Goal: Navigation & Orientation: Find specific page/section

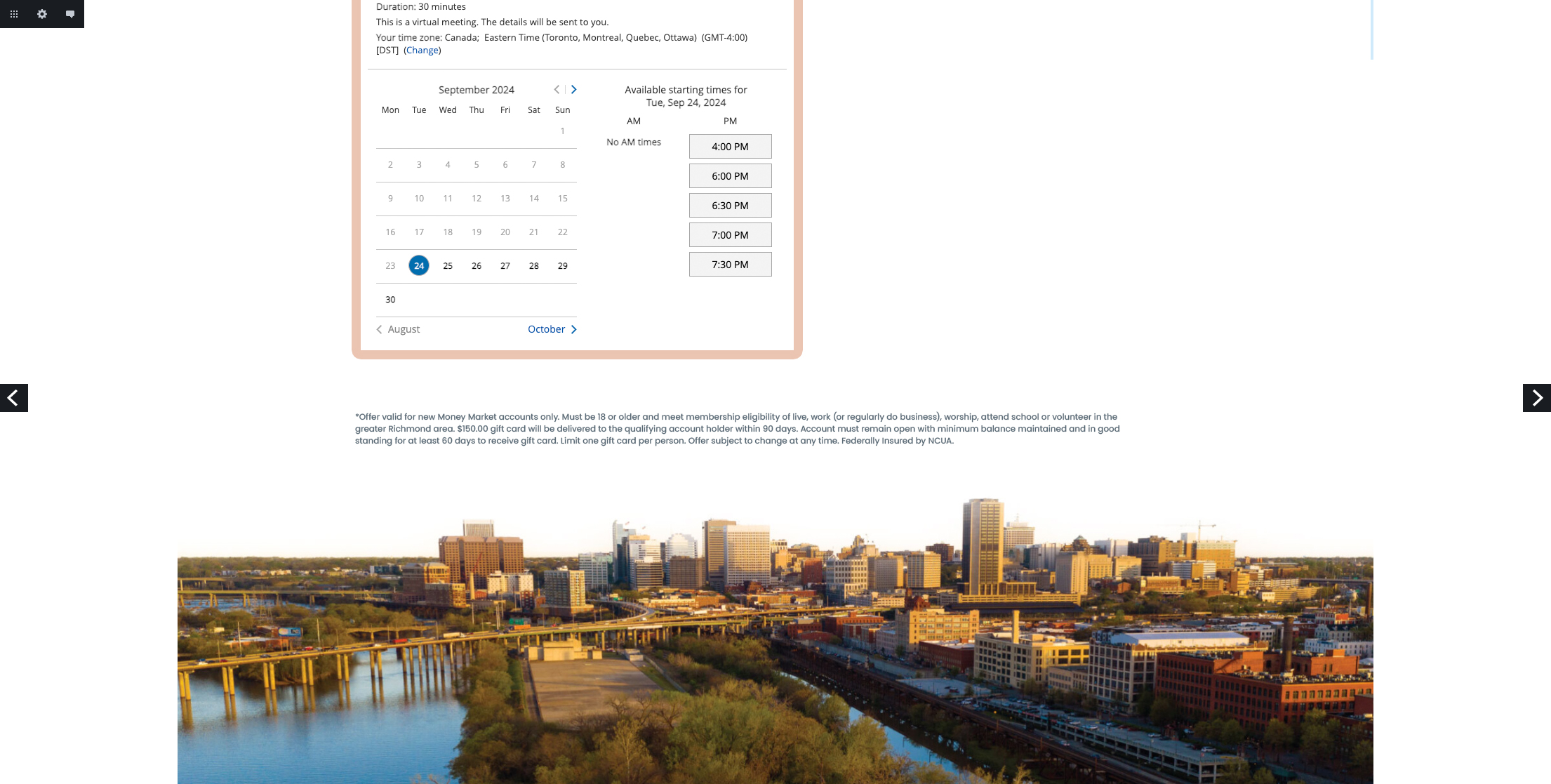
scroll to position [1531, 0]
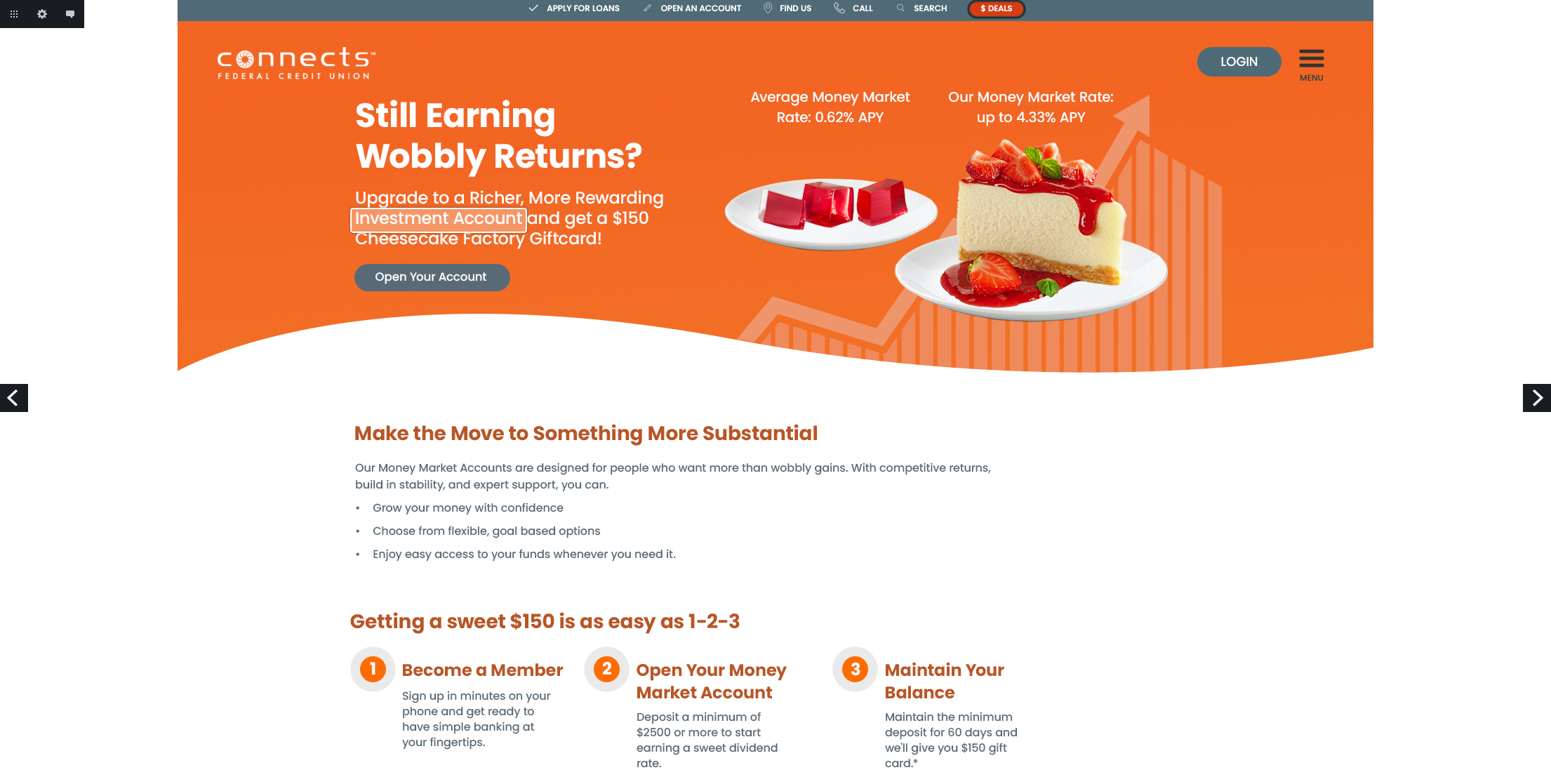
scroll to position [0, 0]
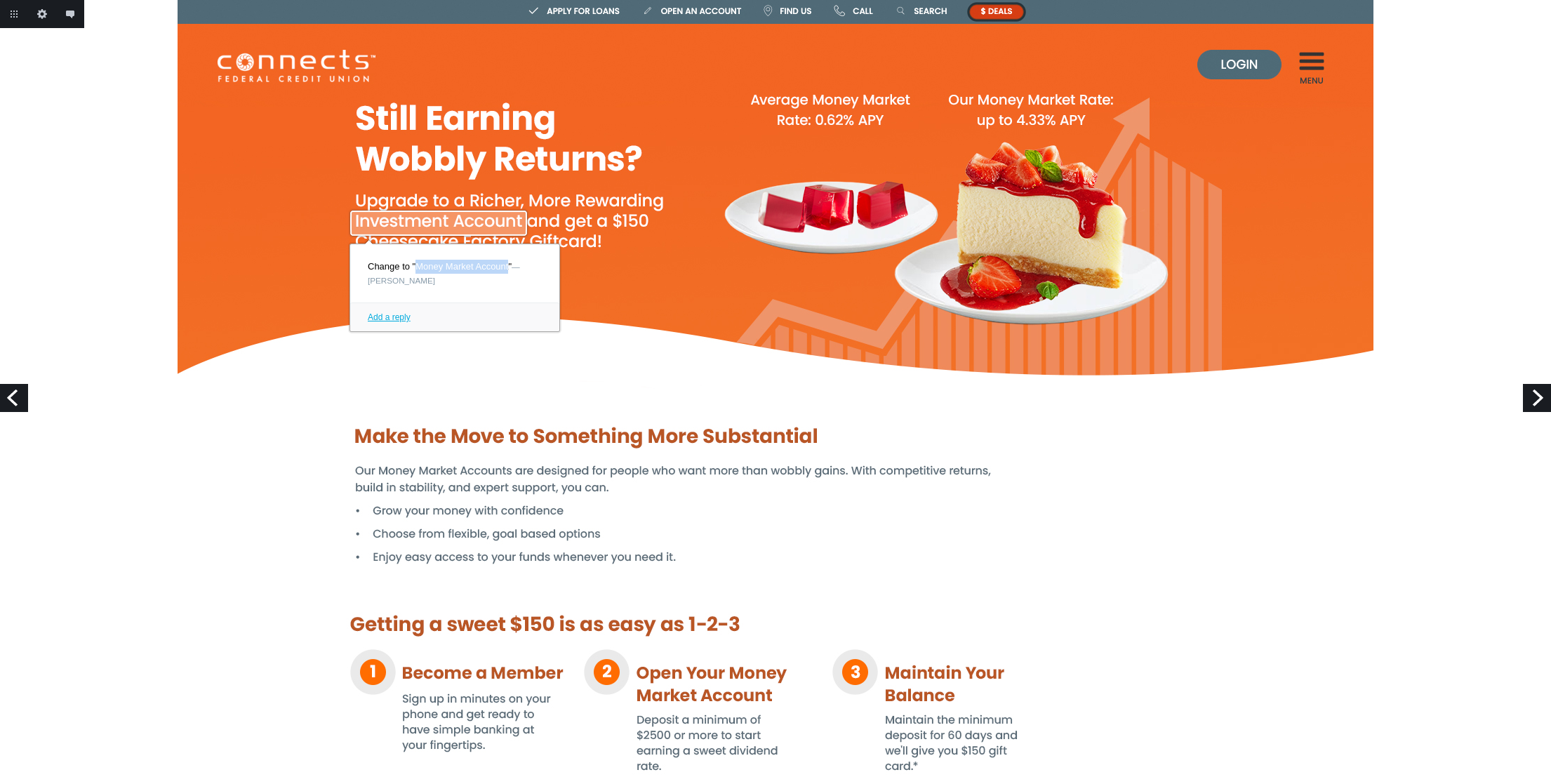
drag, startPoint x: 417, startPoint y: 268, endPoint x: 512, endPoint y: 268, distance: 95.0
click at [512, 268] on p "Change to "Money Market Account" — Addie" at bounding box center [454, 273] width 209 height 59
copy p "Money Market Account"
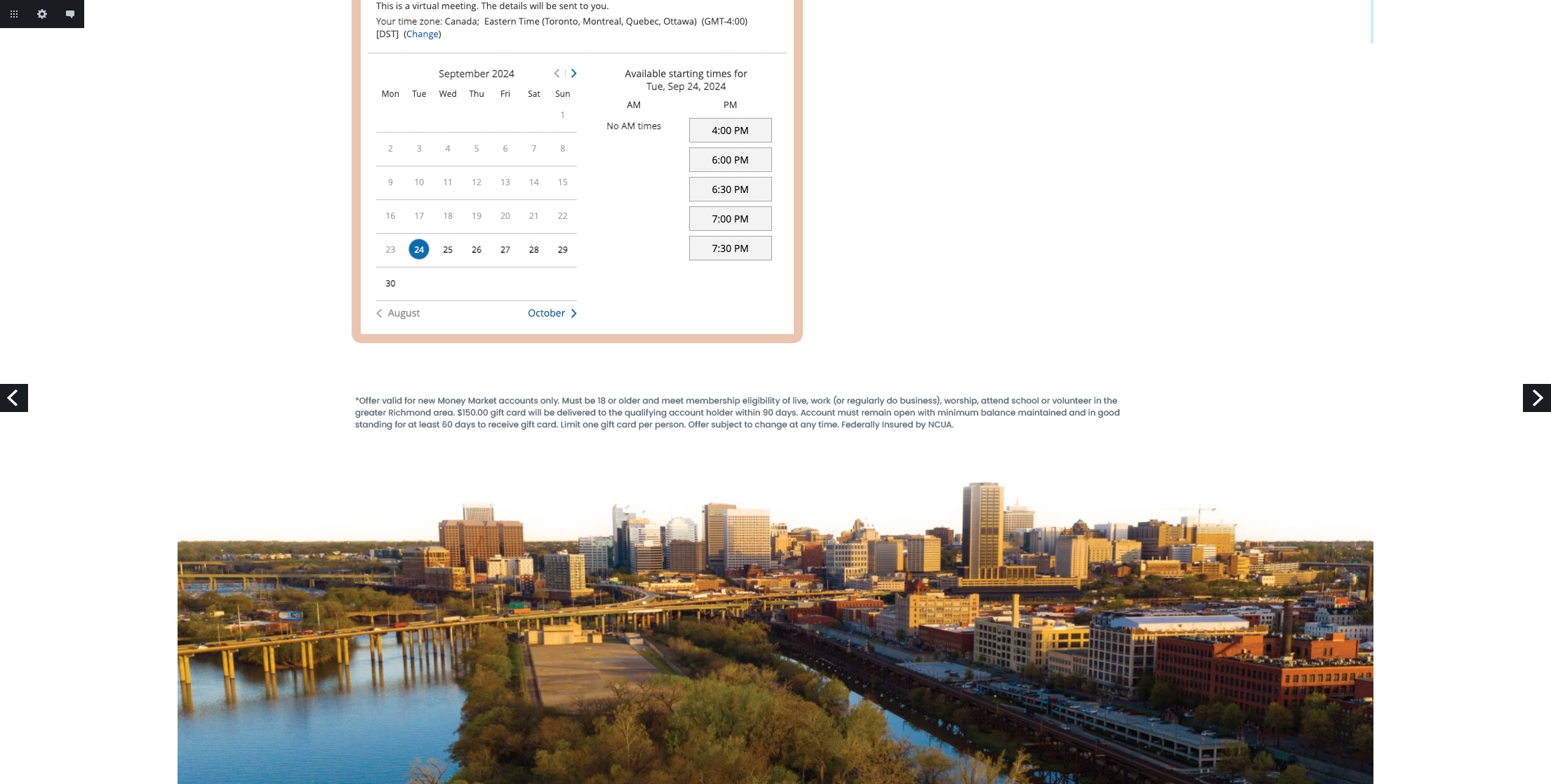
scroll to position [692, 0]
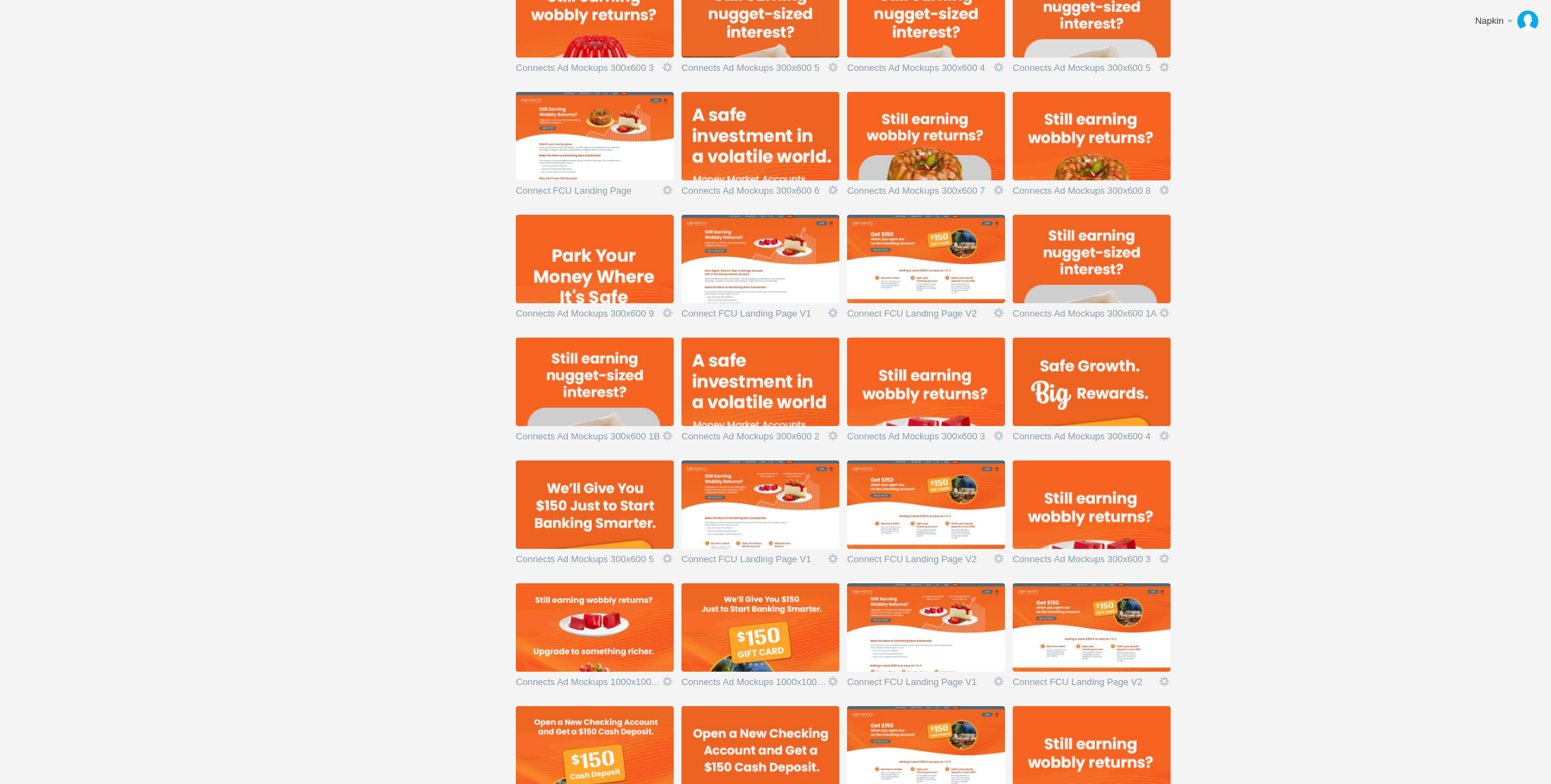
scroll to position [626, 0]
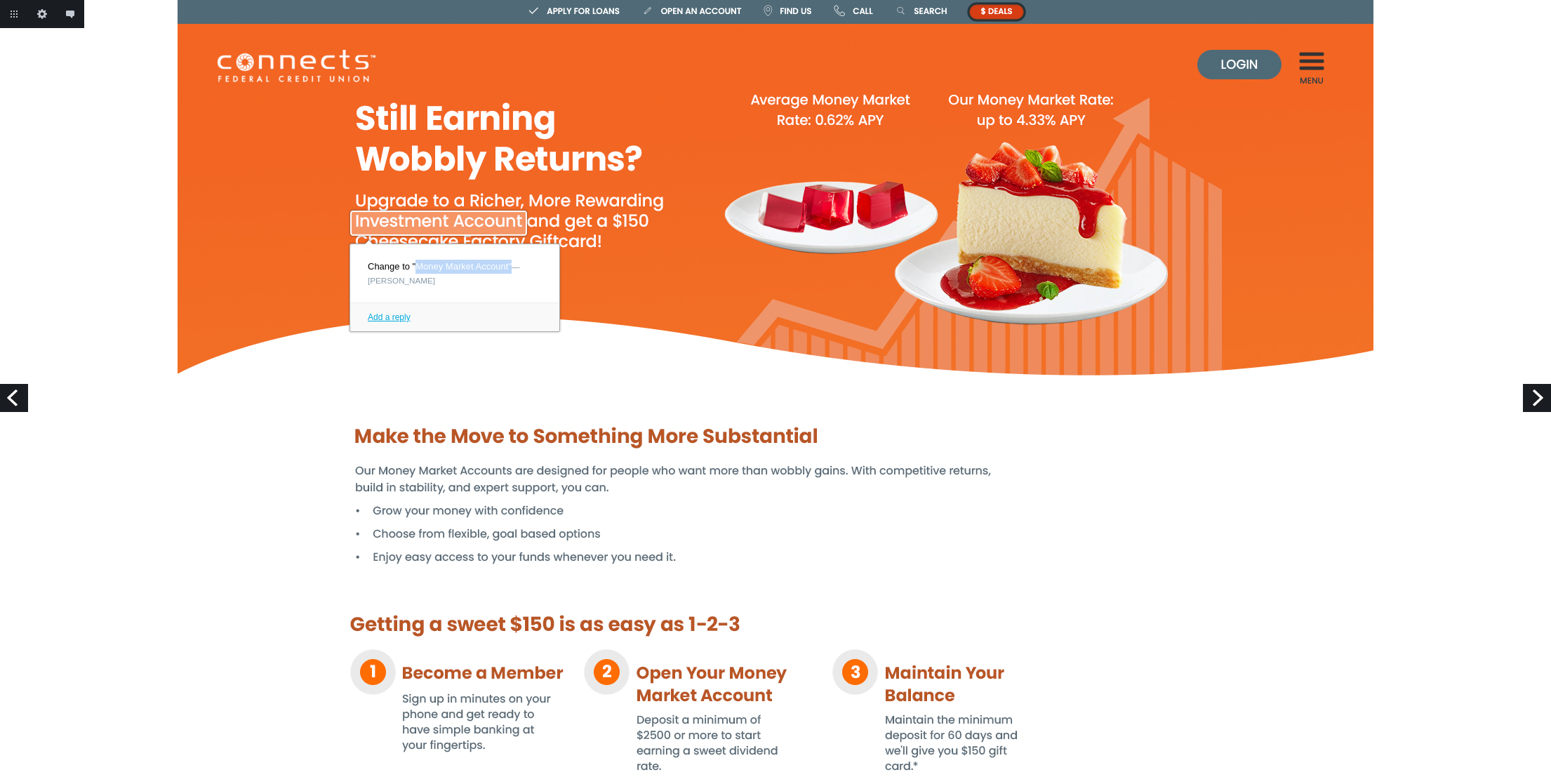
drag, startPoint x: 419, startPoint y: 265, endPoint x: 514, endPoint y: 266, distance: 95.0
click at [514, 266] on p "Change to "Money Market Account" — Addie" at bounding box center [454, 273] width 209 height 59
click at [472, 219] on link at bounding box center [439, 223] width 181 height 30
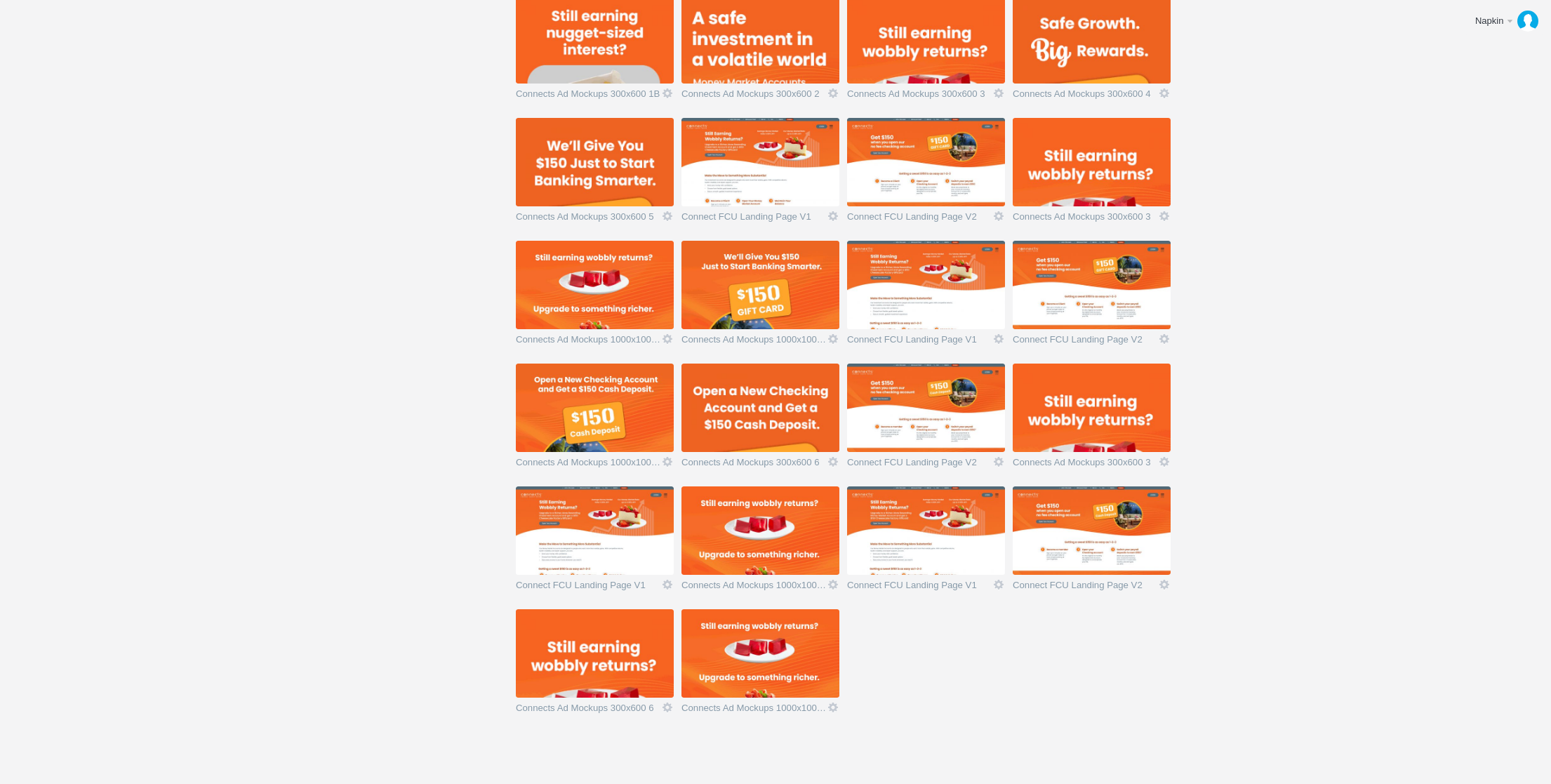
scroll to position [749, 0]
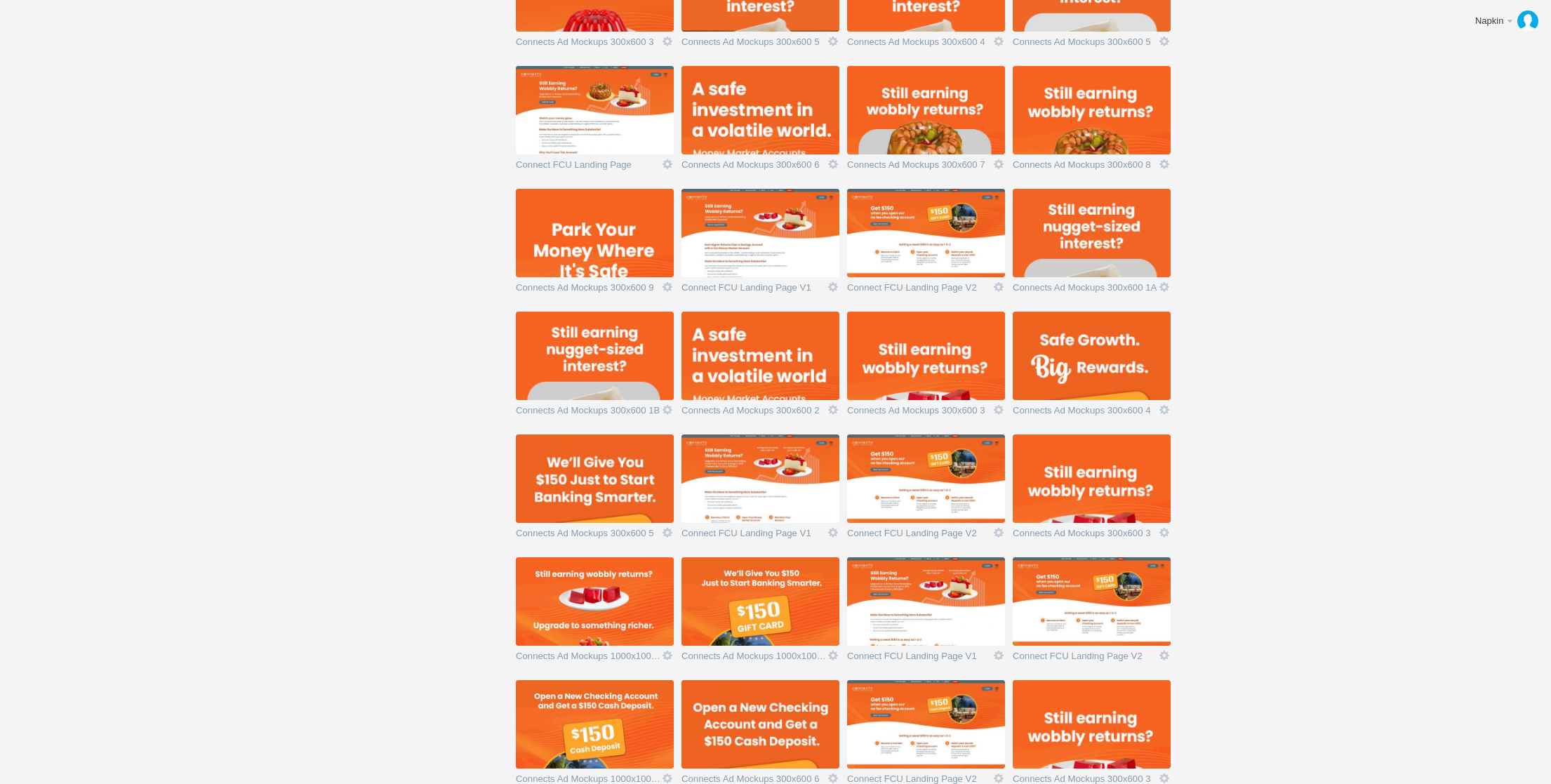
scroll to position [749, 0]
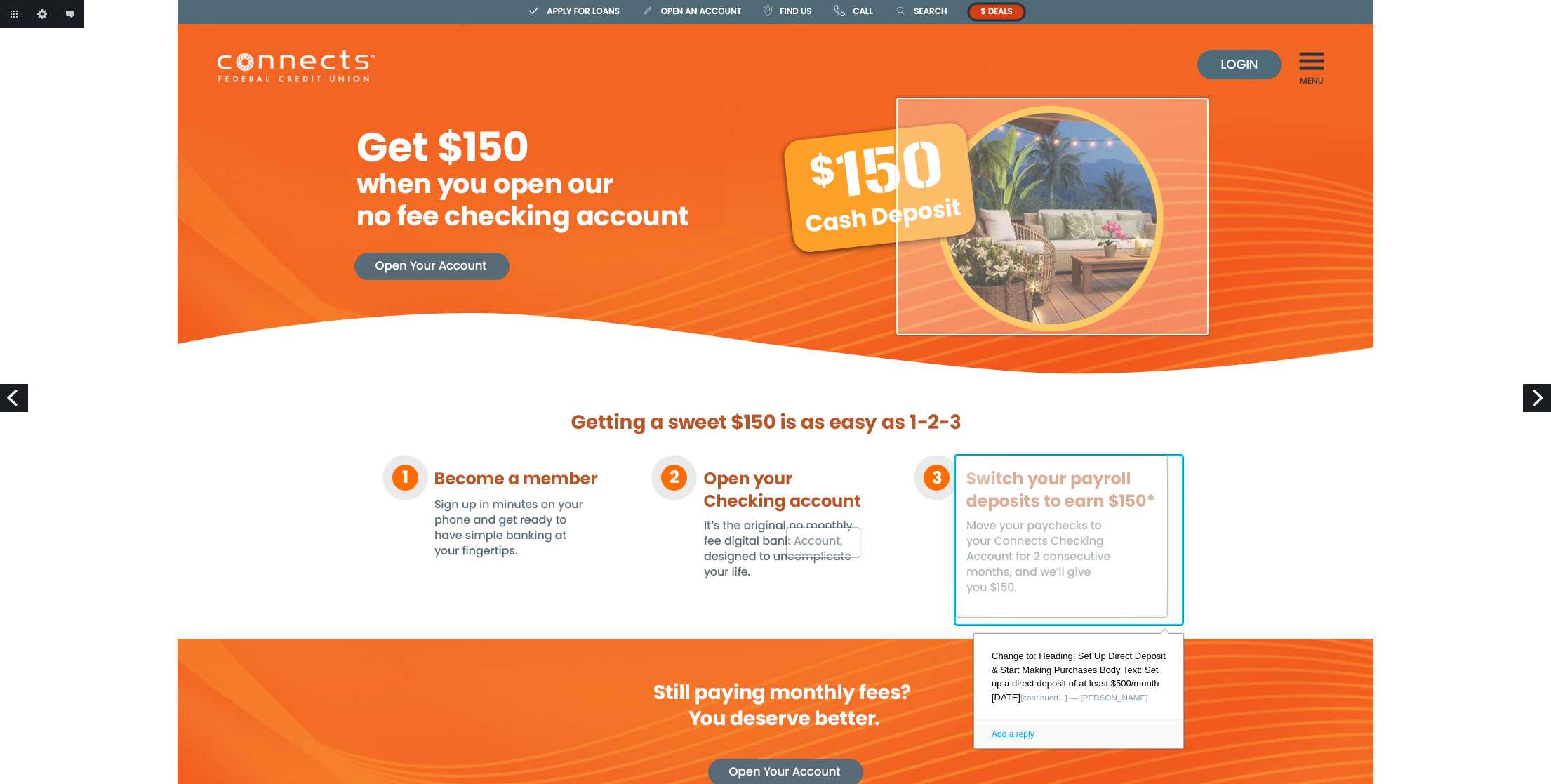
click at [1170, 605] on link at bounding box center [1069, 540] width 233 height 175
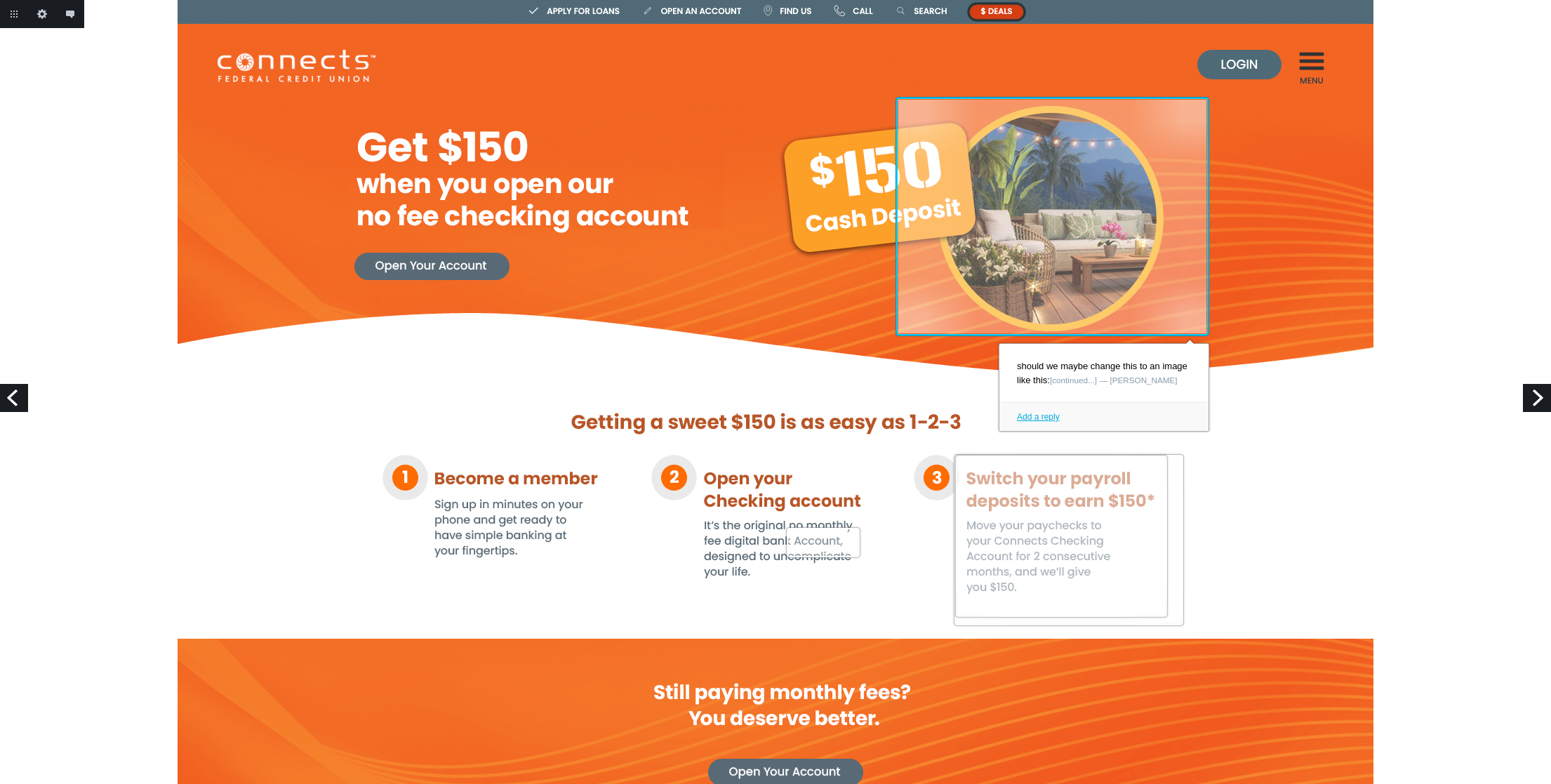
click at [1040, 196] on link at bounding box center [1052, 216] width 317 height 242
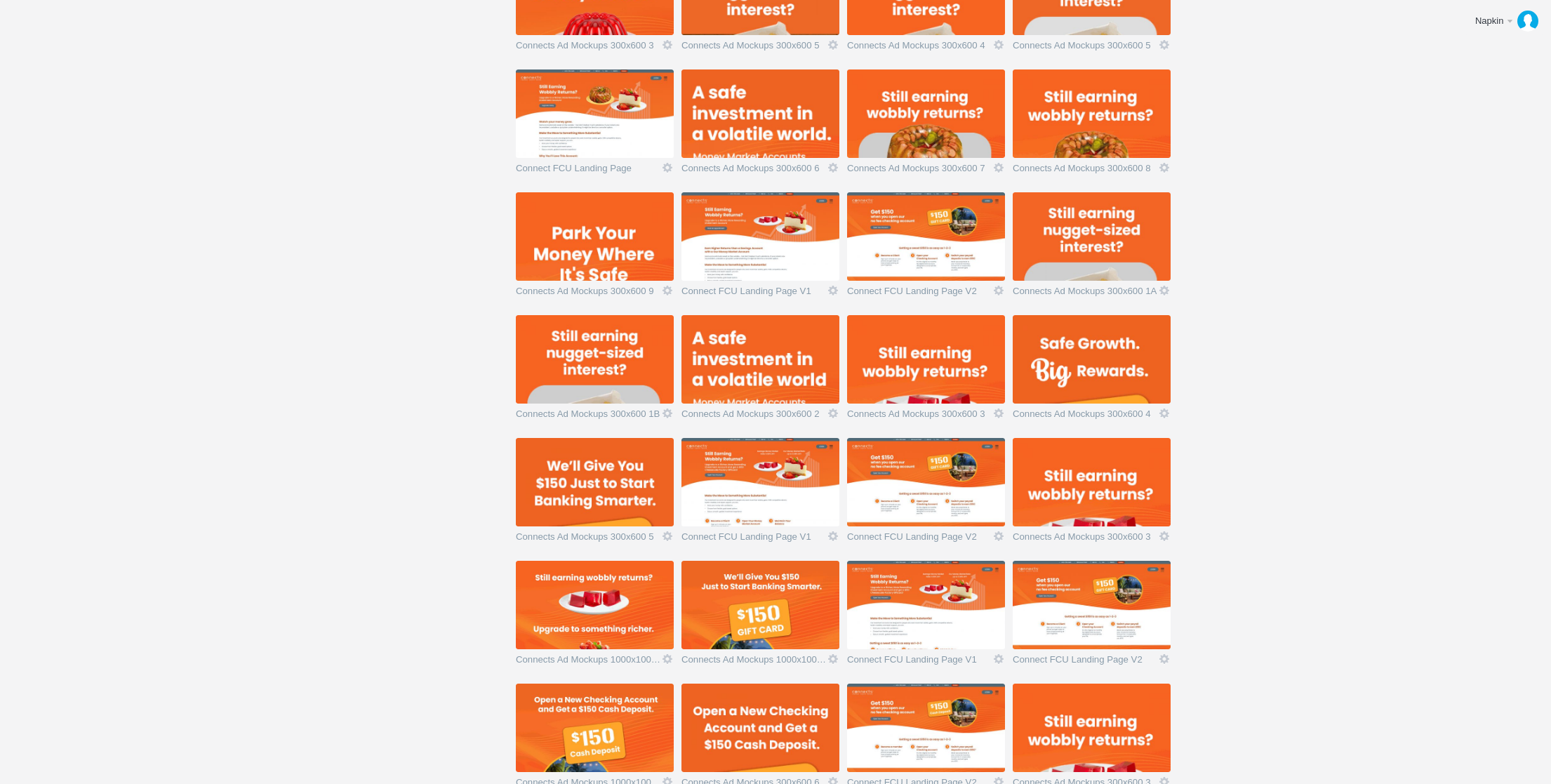
scroll to position [749, 0]
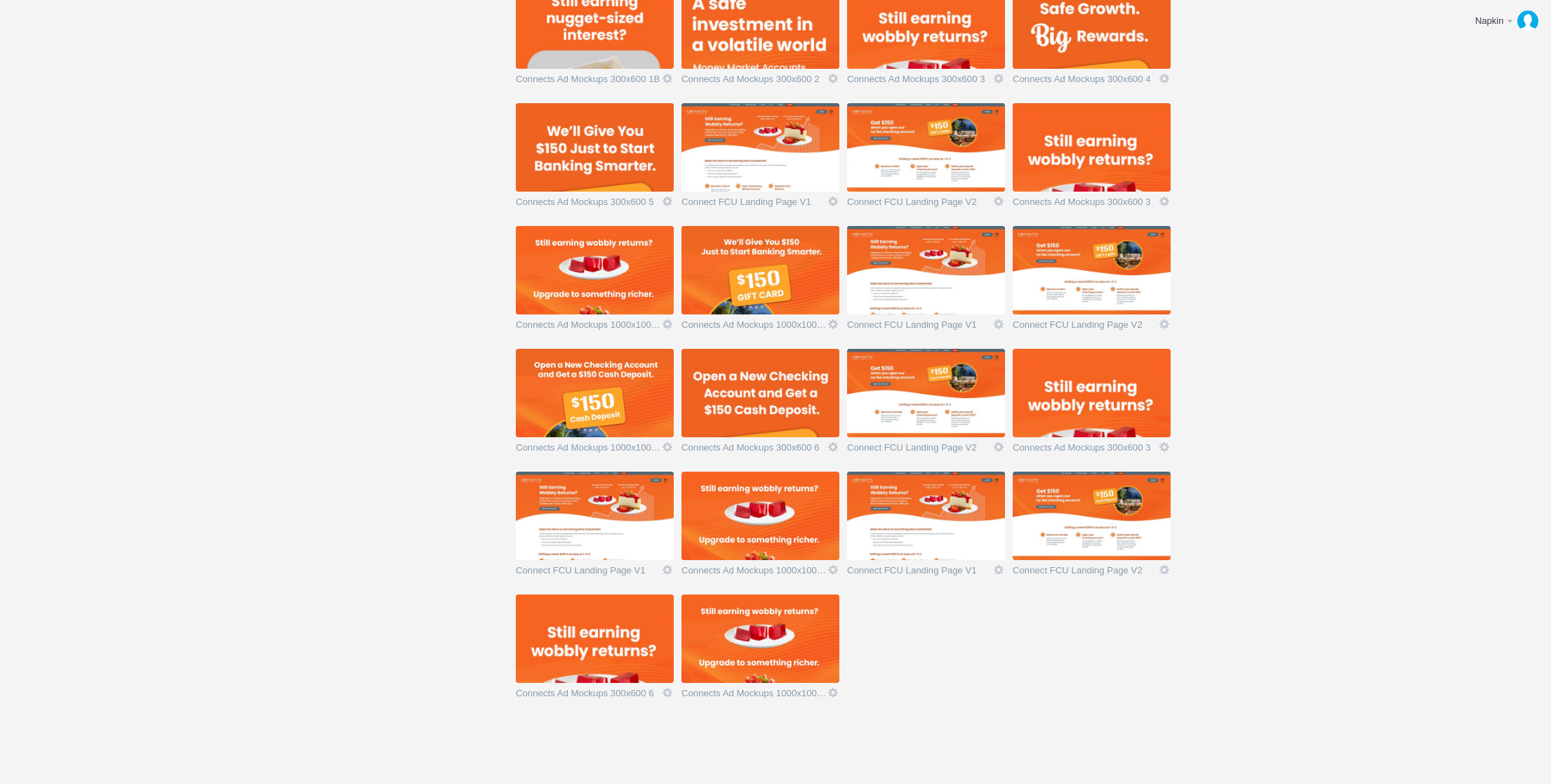
click at [797, 394] on img at bounding box center [760, 392] width 158 height 89
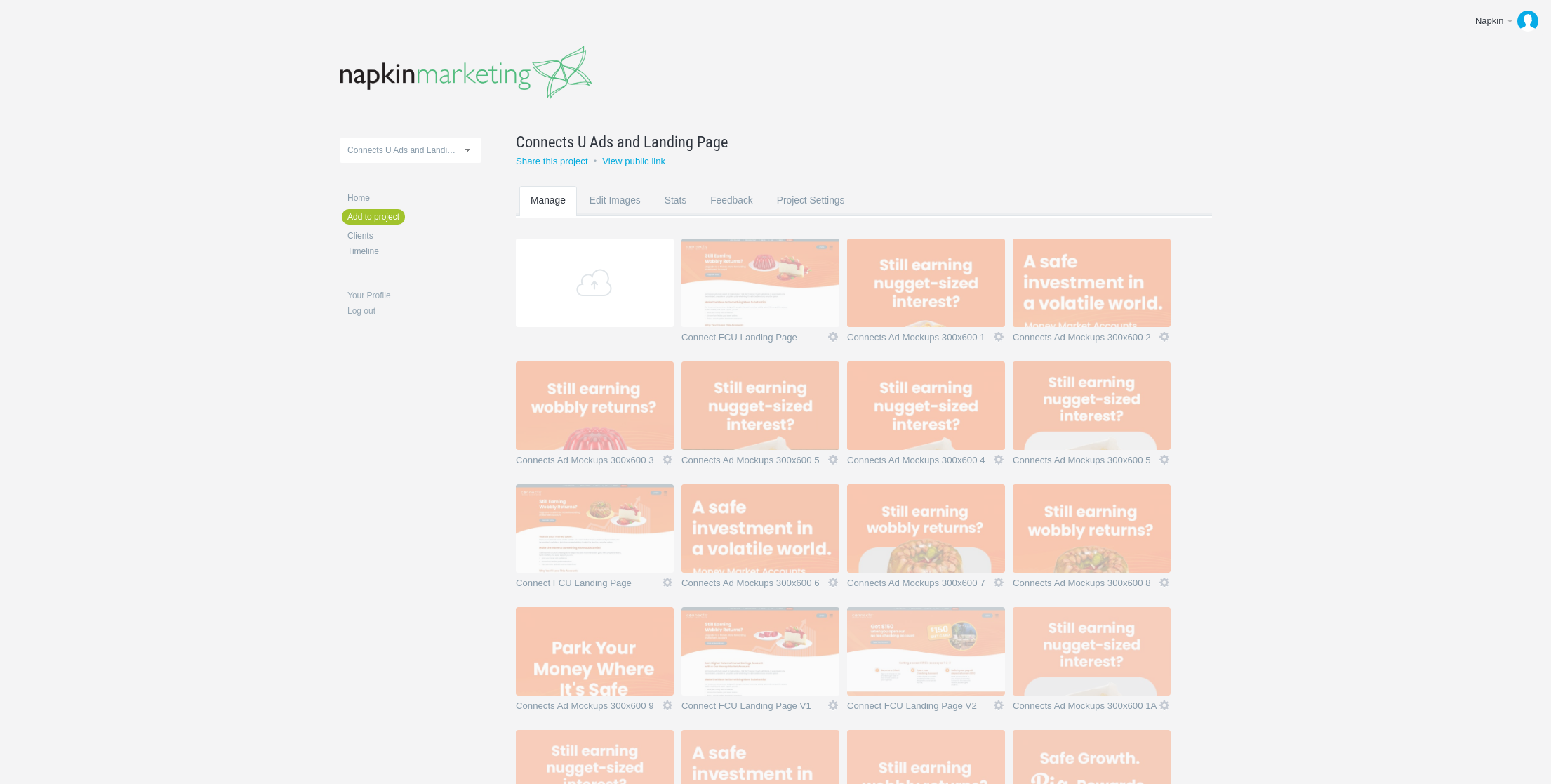
scroll to position [749, 0]
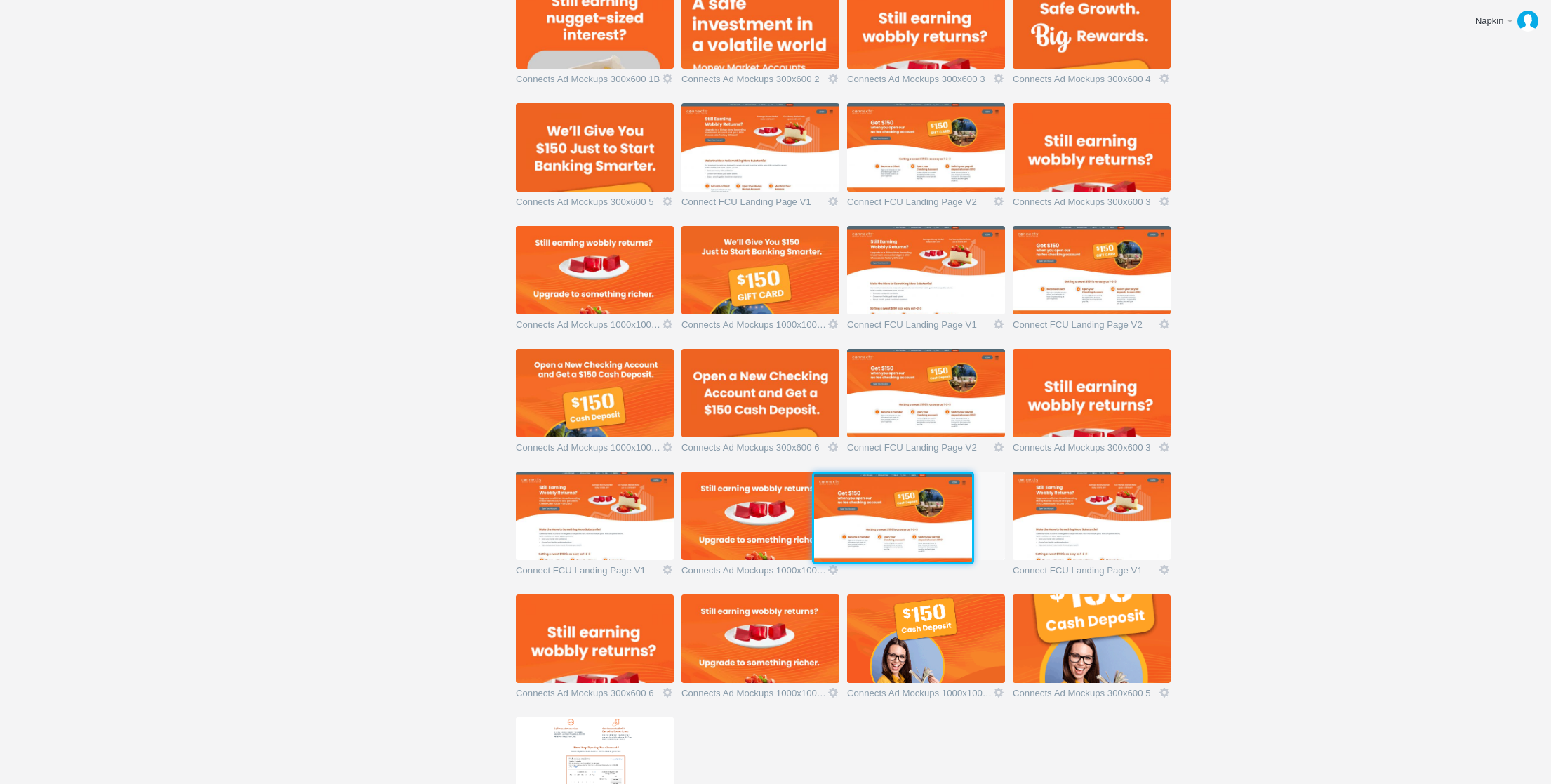
drag, startPoint x: 1084, startPoint y: 523, endPoint x: 882, endPoint y: 523, distance: 202.0
click at [883, 523] on img at bounding box center [893, 518] width 158 height 89
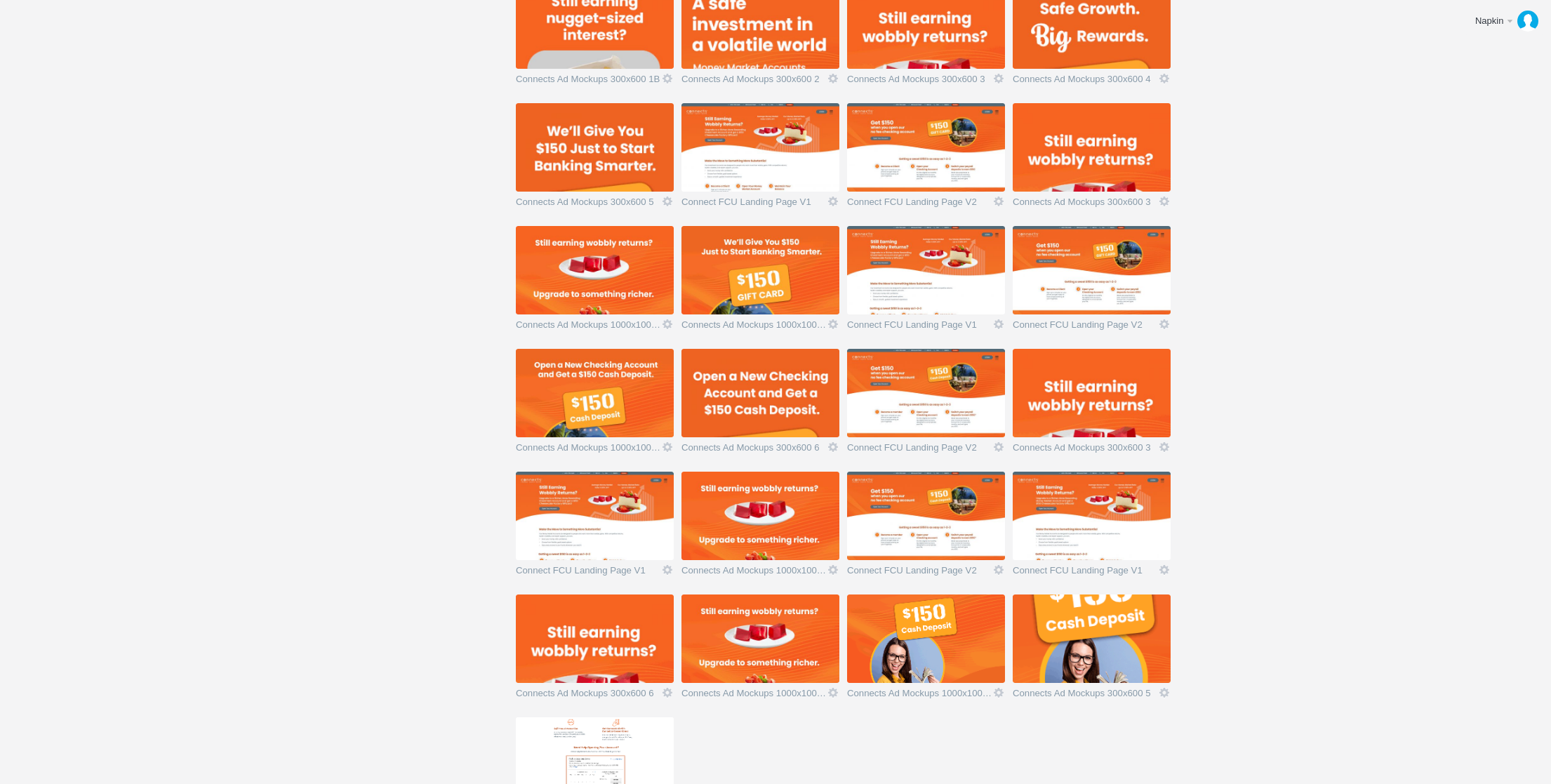
click at [1044, 539] on img at bounding box center [1091, 516] width 158 height 89
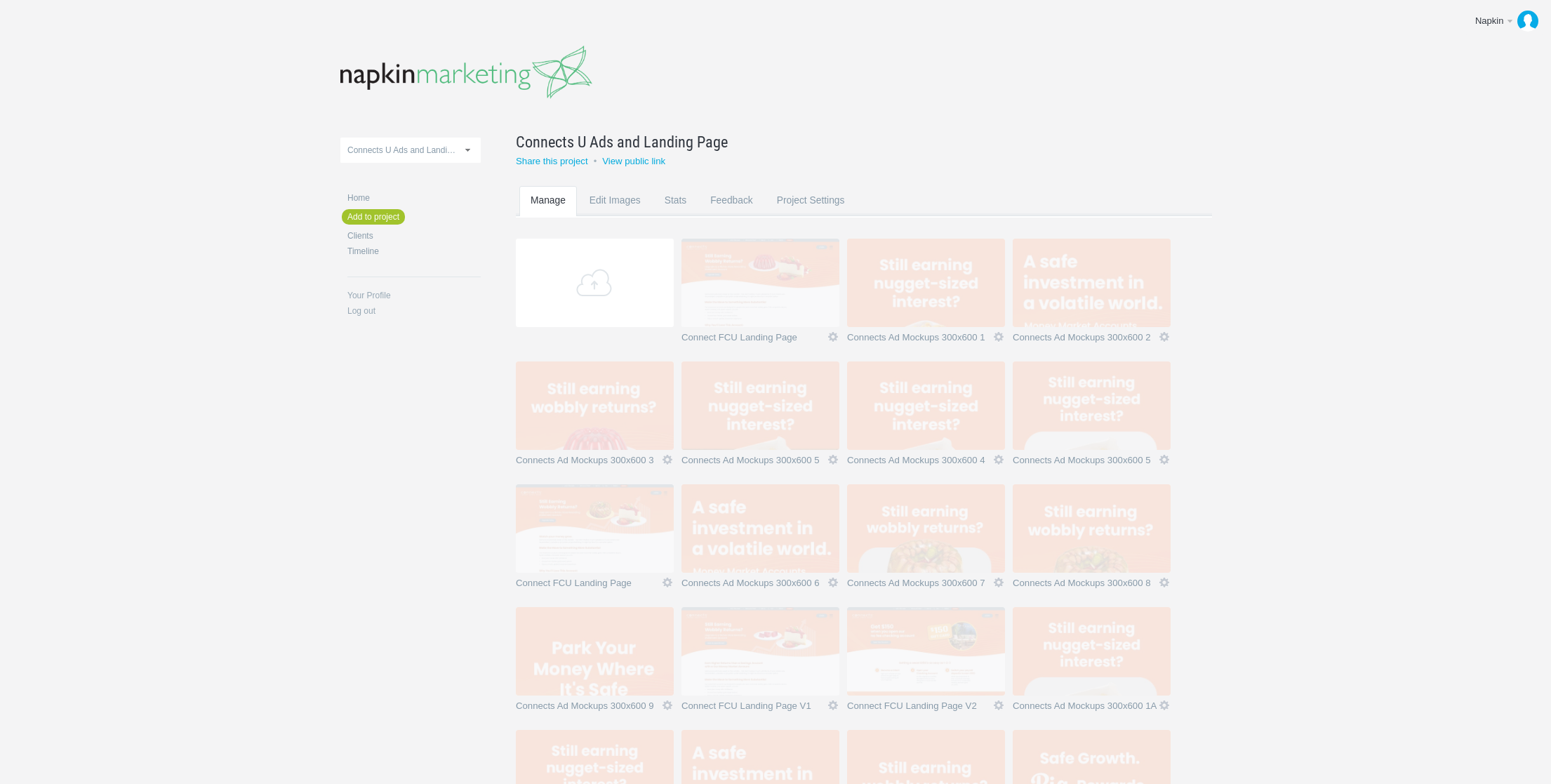
scroll to position [749, 0]
